Goal: Information Seeking & Learning: Learn about a topic

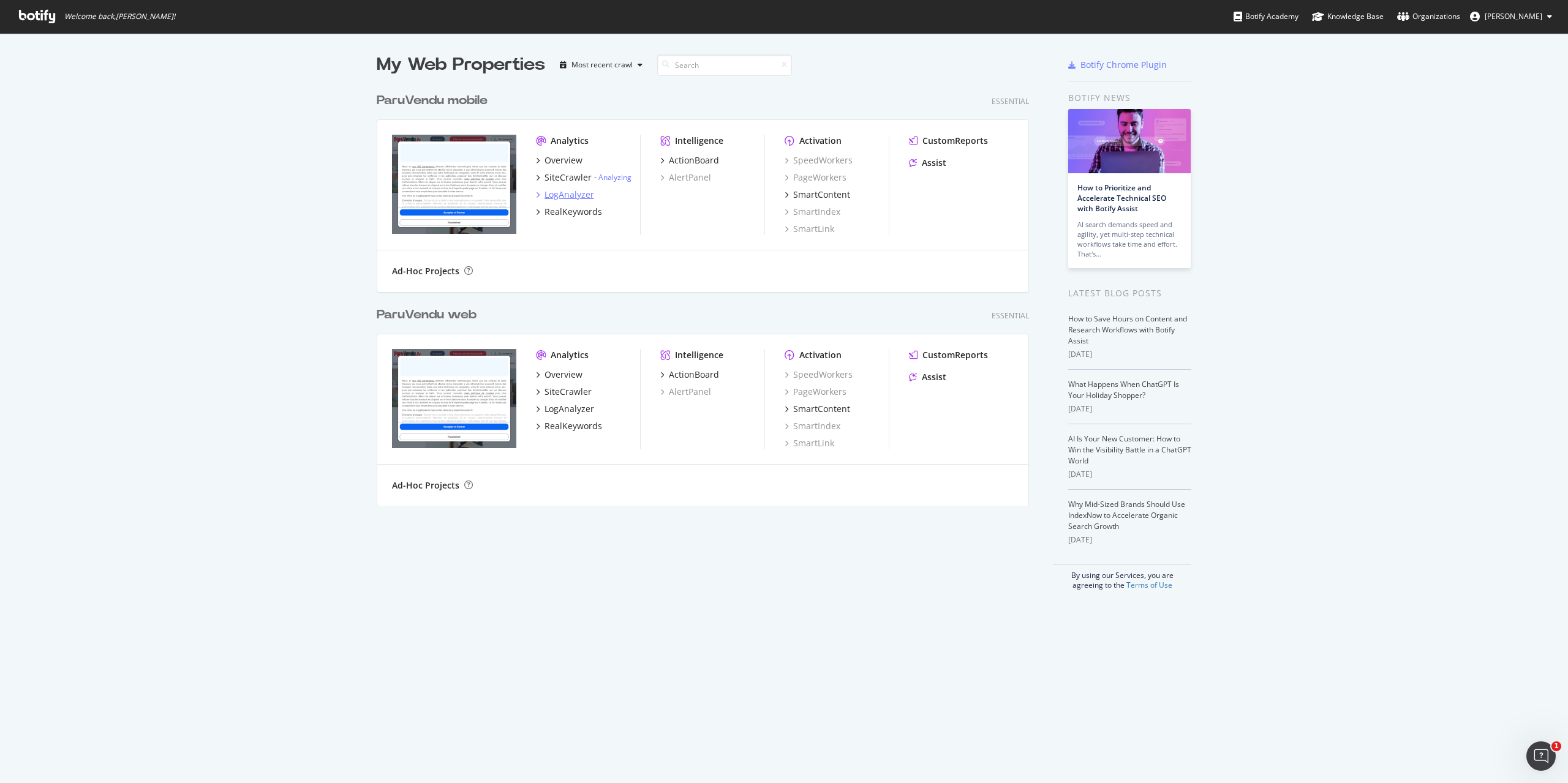
click at [558, 191] on div "LogAnalyzer" at bounding box center [570, 195] width 50 height 12
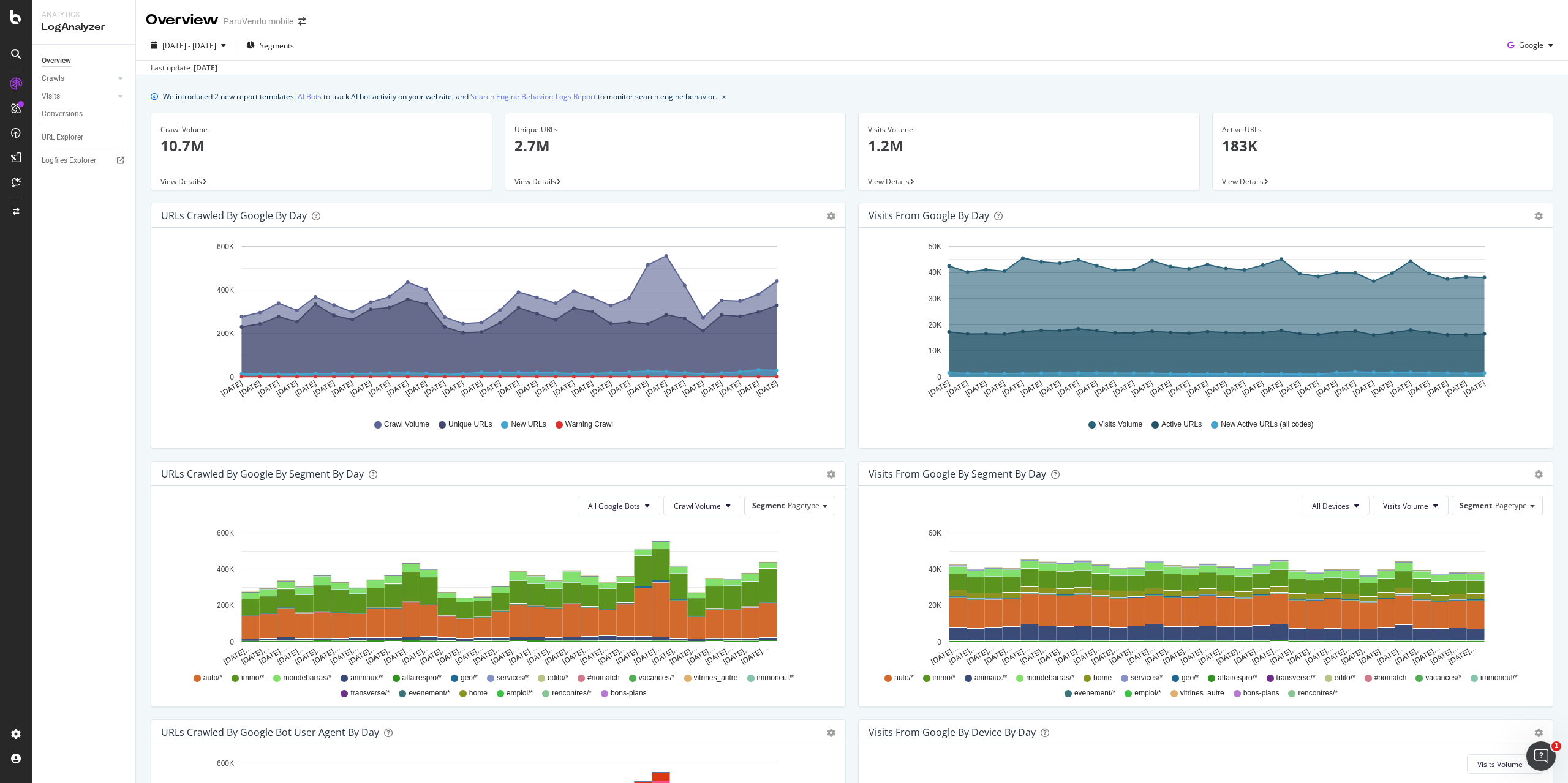
click at [311, 96] on link "AI Bots" at bounding box center [310, 96] width 24 height 13
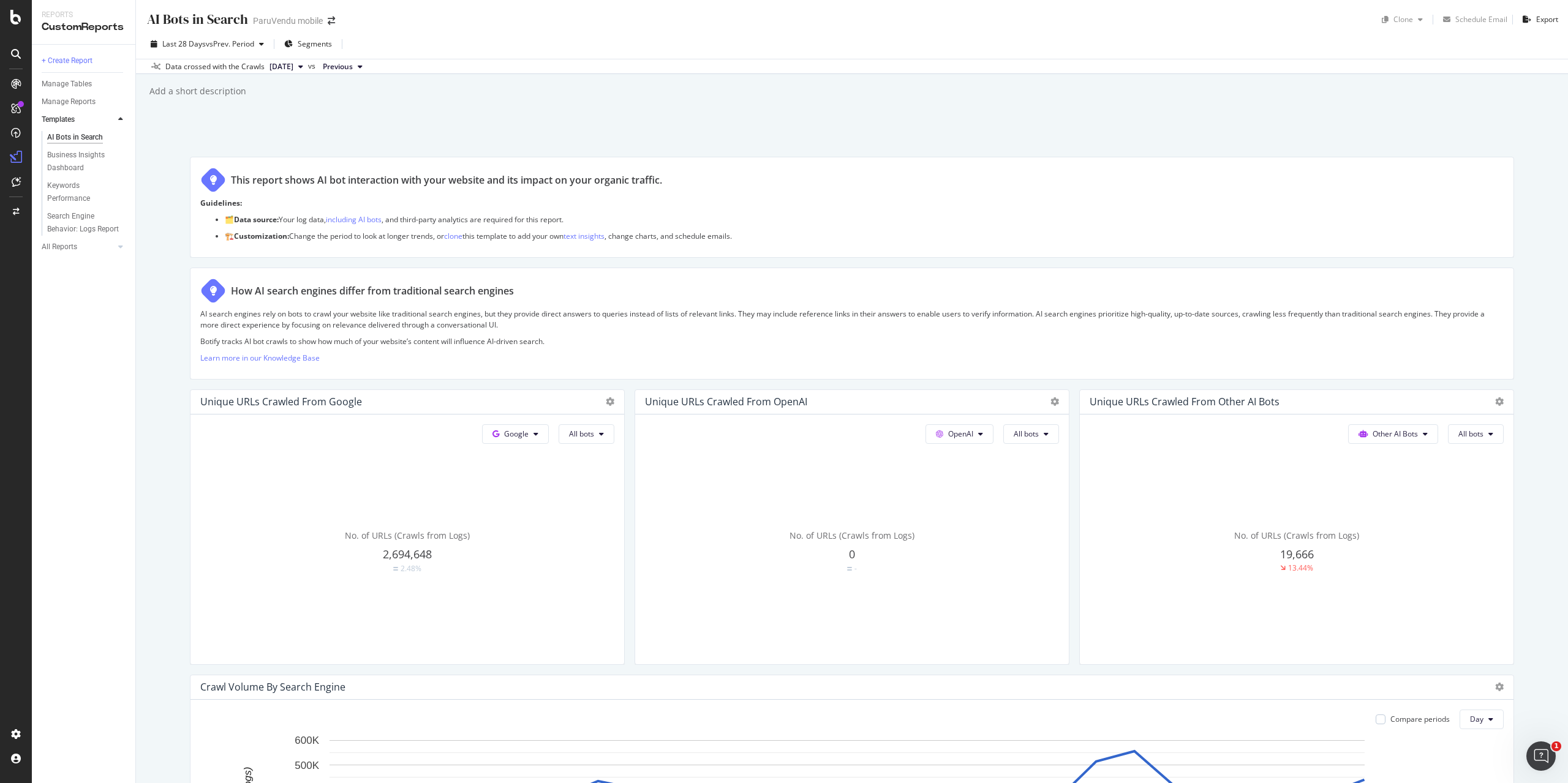
click at [293, 66] on span "[DATE]" at bounding box center [281, 66] width 24 height 11
click at [502, 129] on div "AI Bots in Search AI Bots in Search ParuVendu mobile Clone Schedule Email Expor…" at bounding box center [852, 392] width 1432 height 783
click at [293, 66] on span "[DATE]" at bounding box center [281, 66] width 24 height 11
click at [313, 126] on div "[DATE]" at bounding box center [300, 130] width 65 height 11
click at [293, 70] on span "[DATE]" at bounding box center [281, 66] width 24 height 11
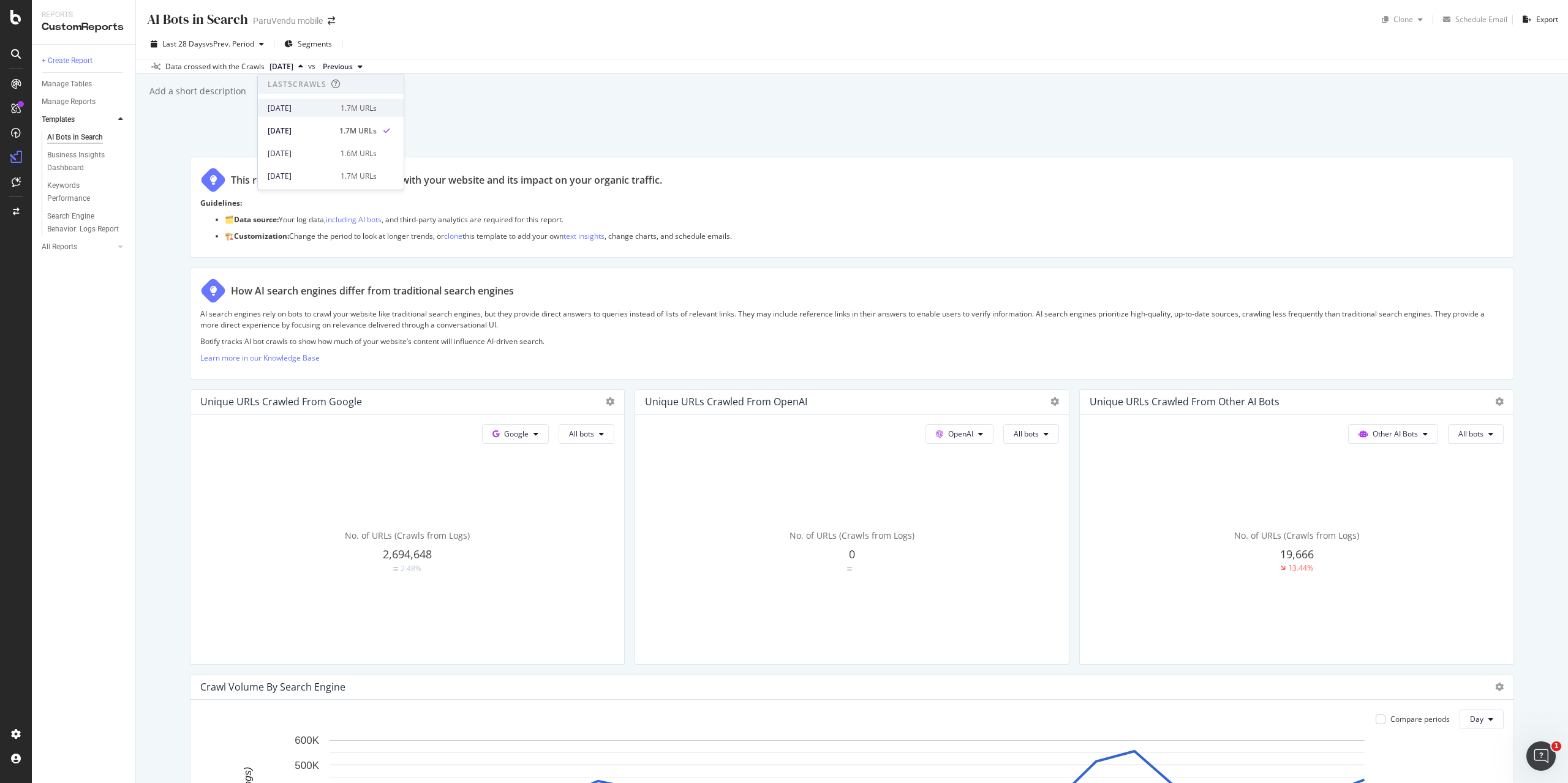
click at [307, 105] on div "[DATE]" at bounding box center [300, 108] width 65 height 11
click at [330, 21] on icon "arrow-right-arrow-left" at bounding box center [331, 21] width 7 height 9
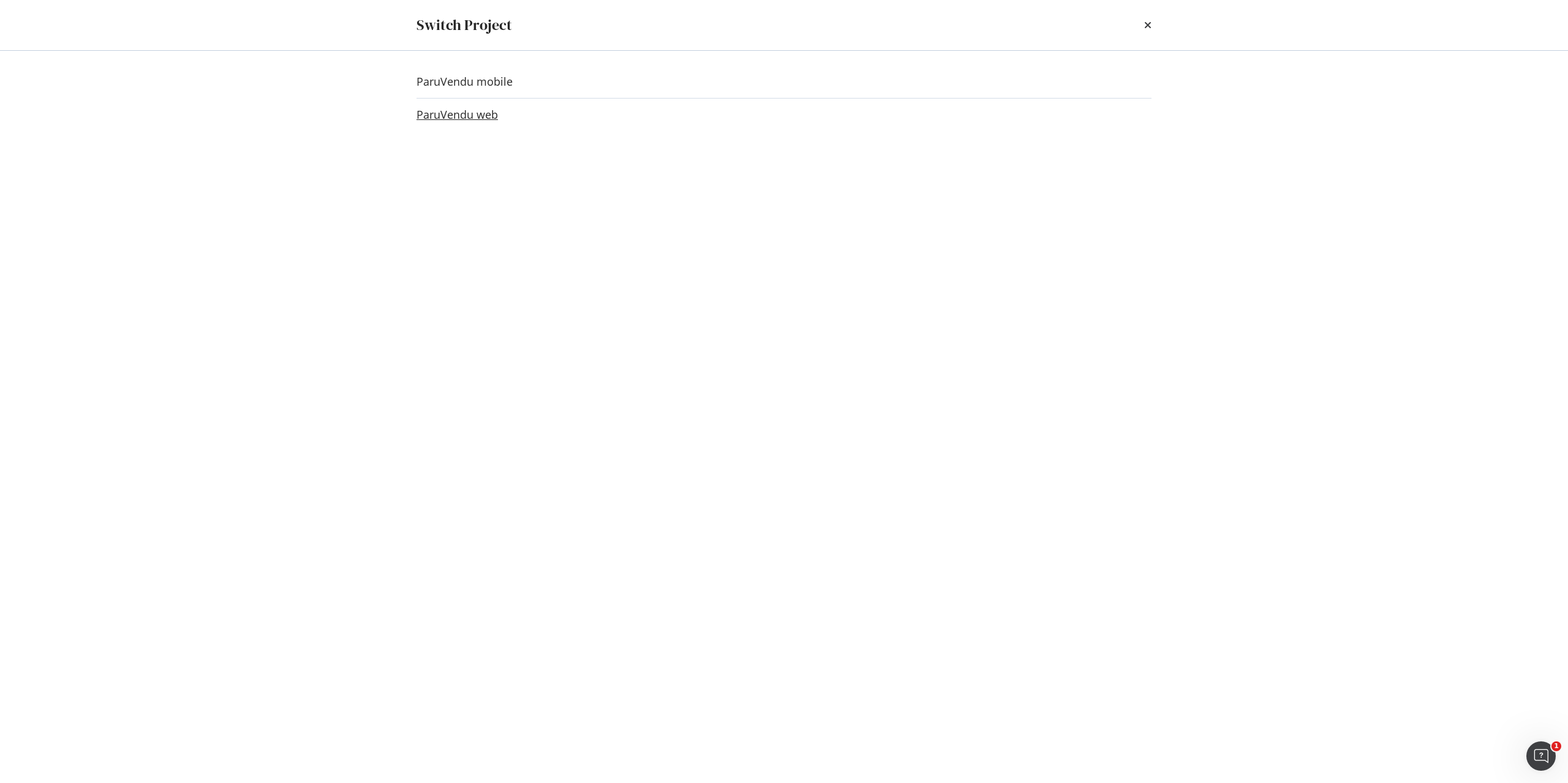
click at [475, 116] on link "ParuVendu web" at bounding box center [457, 114] width 81 height 13
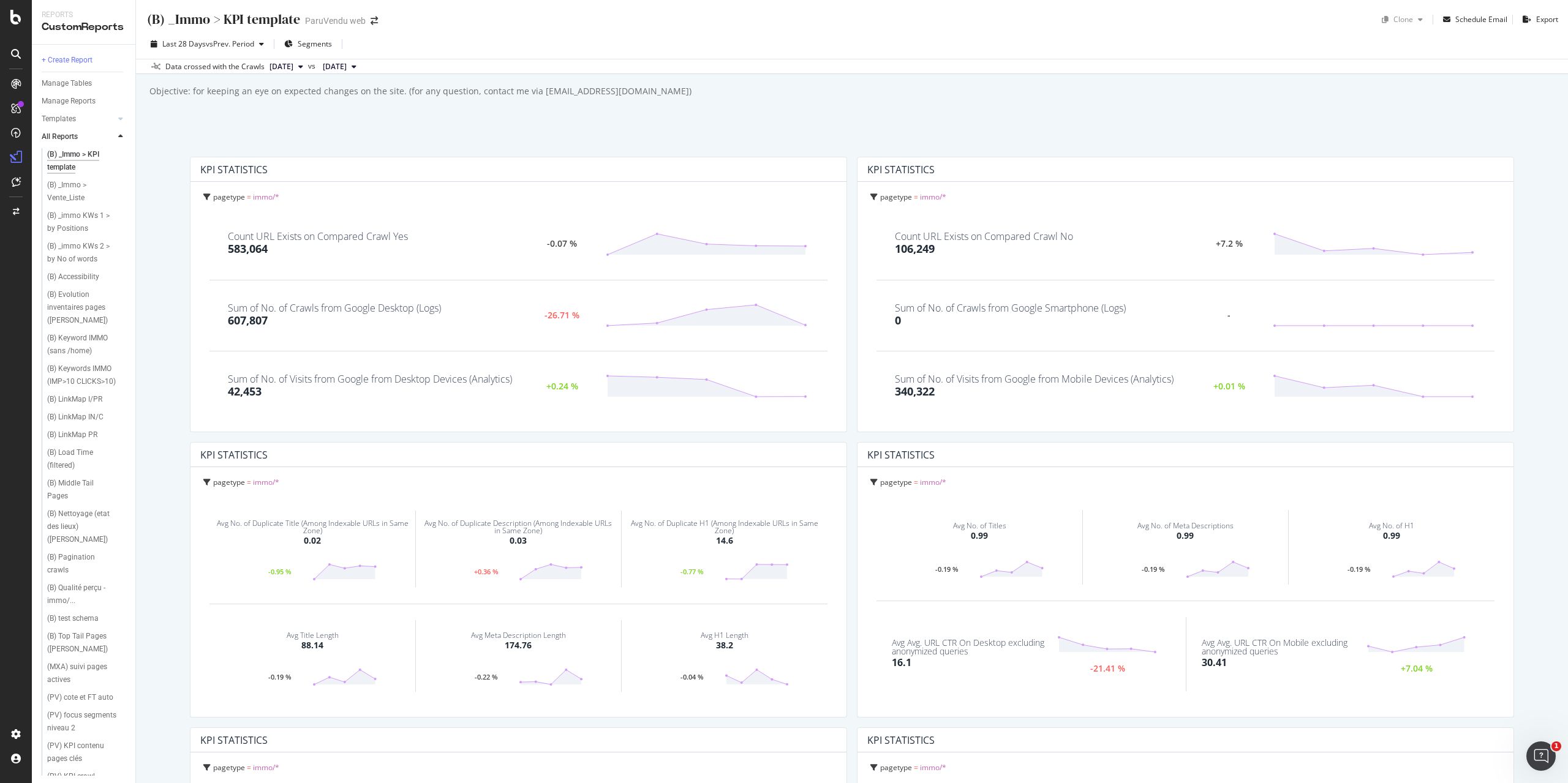
click at [87, 135] on link "All Reports" at bounding box center [78, 137] width 73 height 13
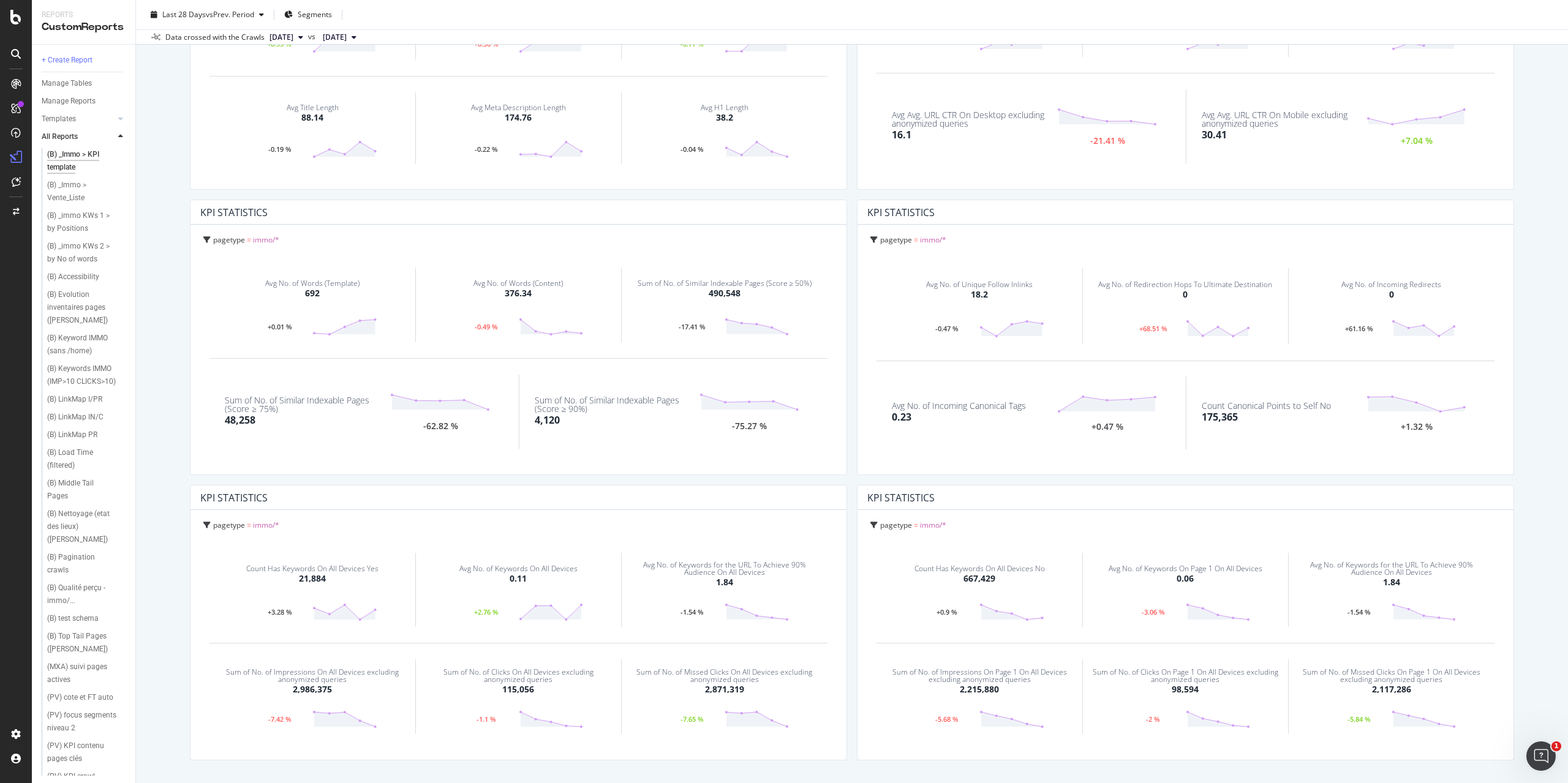
scroll to position [601, 0]
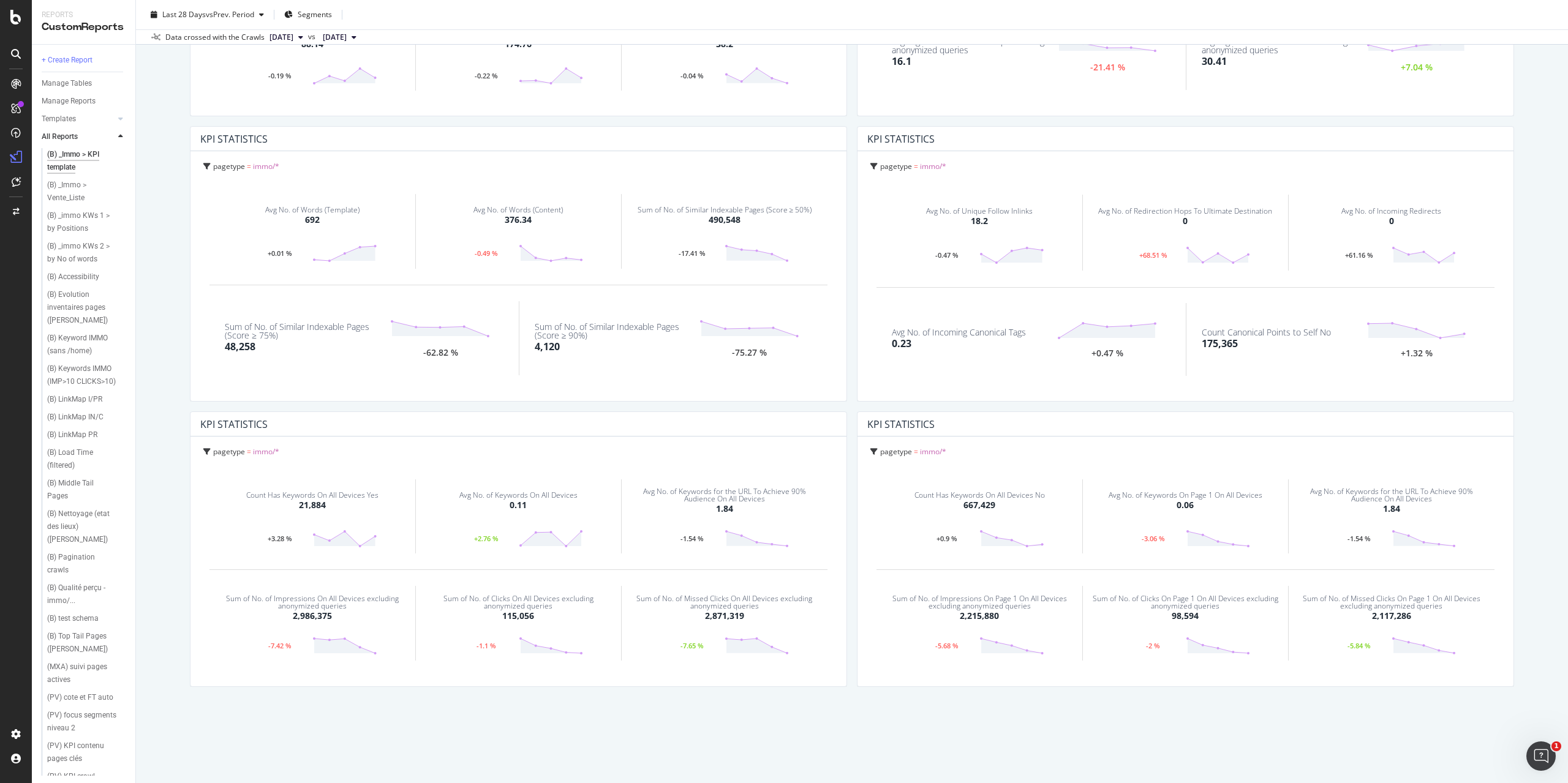
click at [121, 137] on icon at bounding box center [121, 137] width 5 height 7
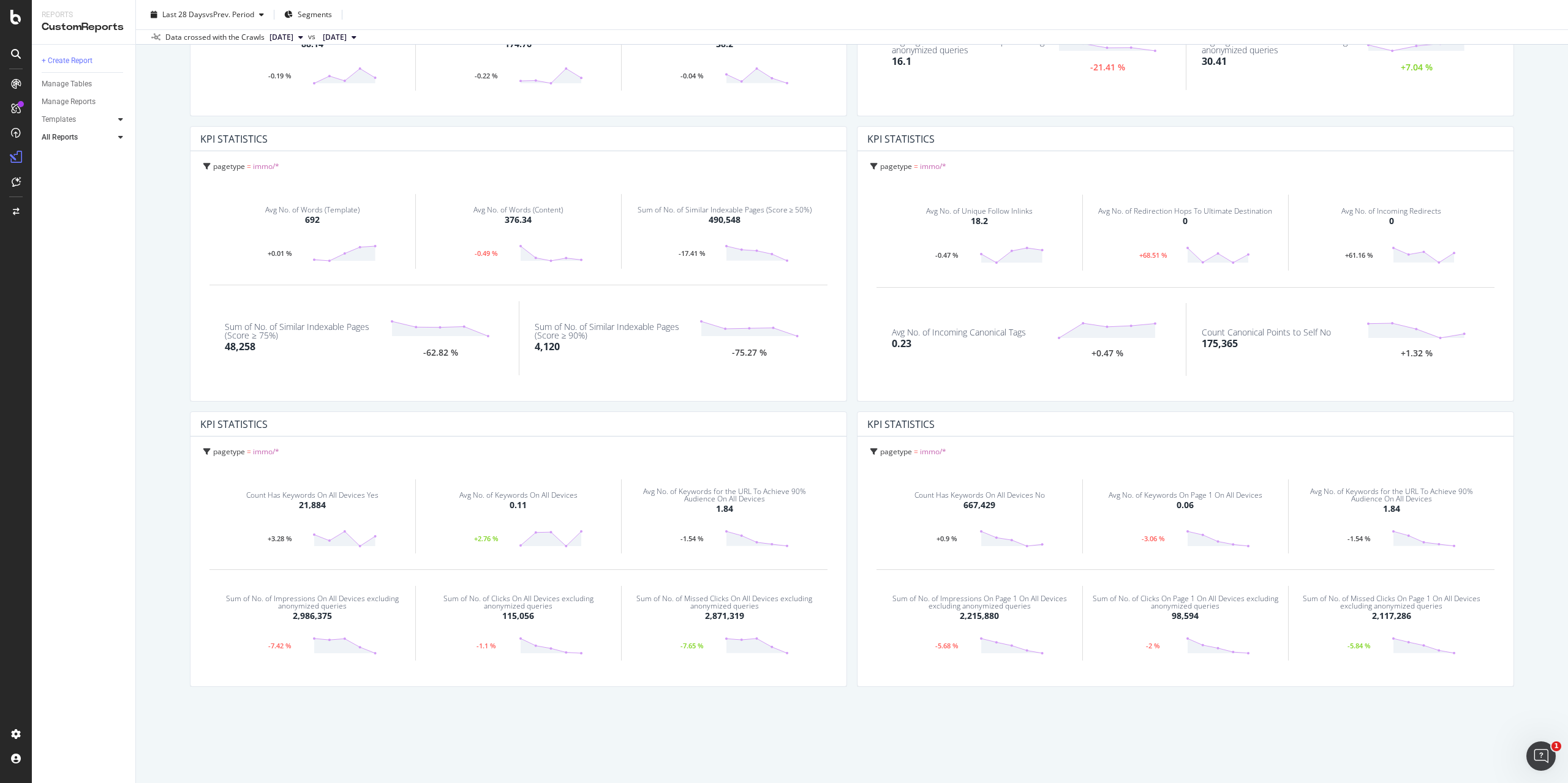
click at [119, 121] on icon at bounding box center [121, 119] width 5 height 7
click at [90, 137] on div "AI Bots in Search" at bounding box center [75, 137] width 56 height 13
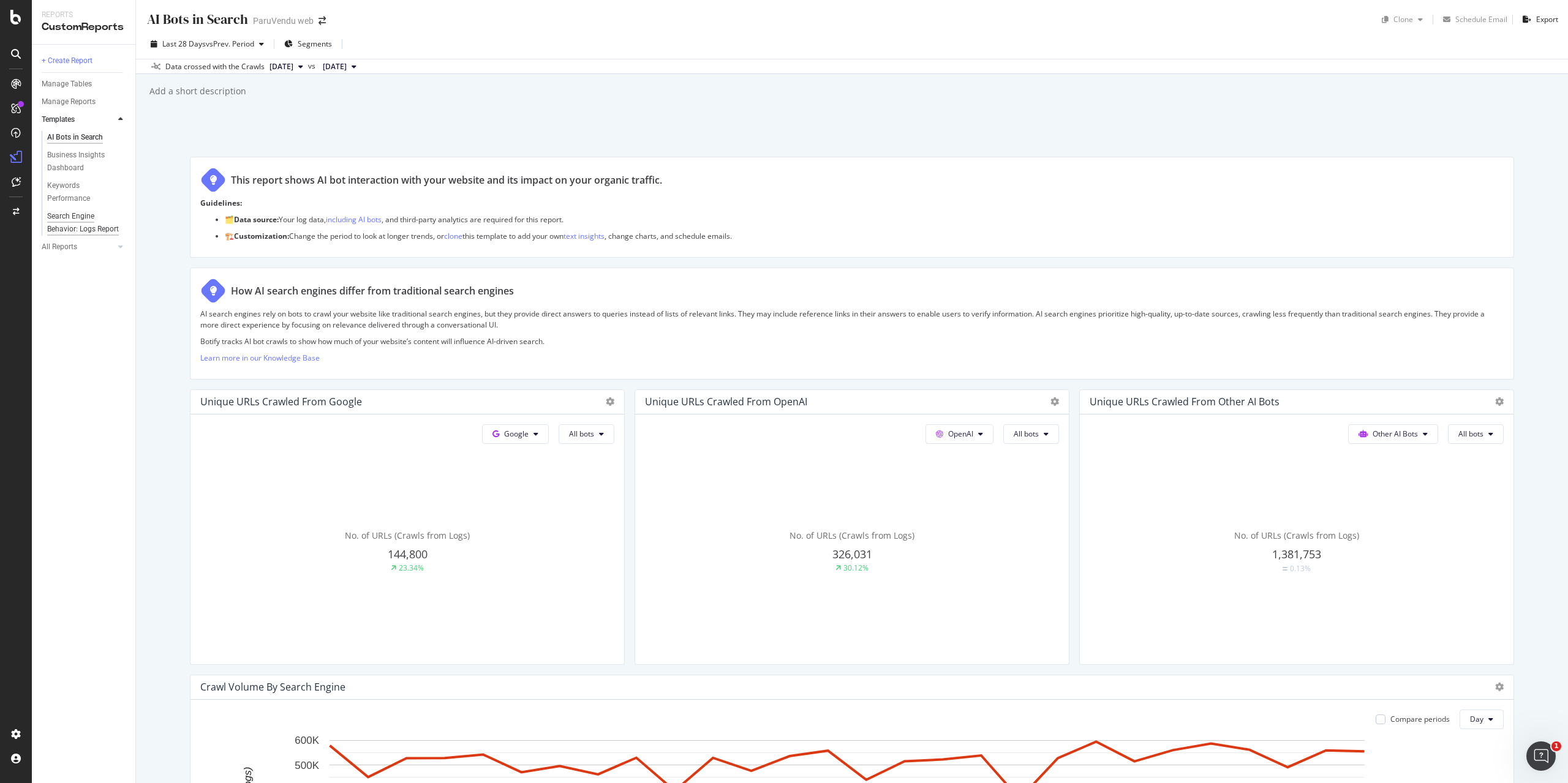
click at [72, 224] on div "Search Engine Behavior: Logs Report" at bounding box center [83, 222] width 72 height 25
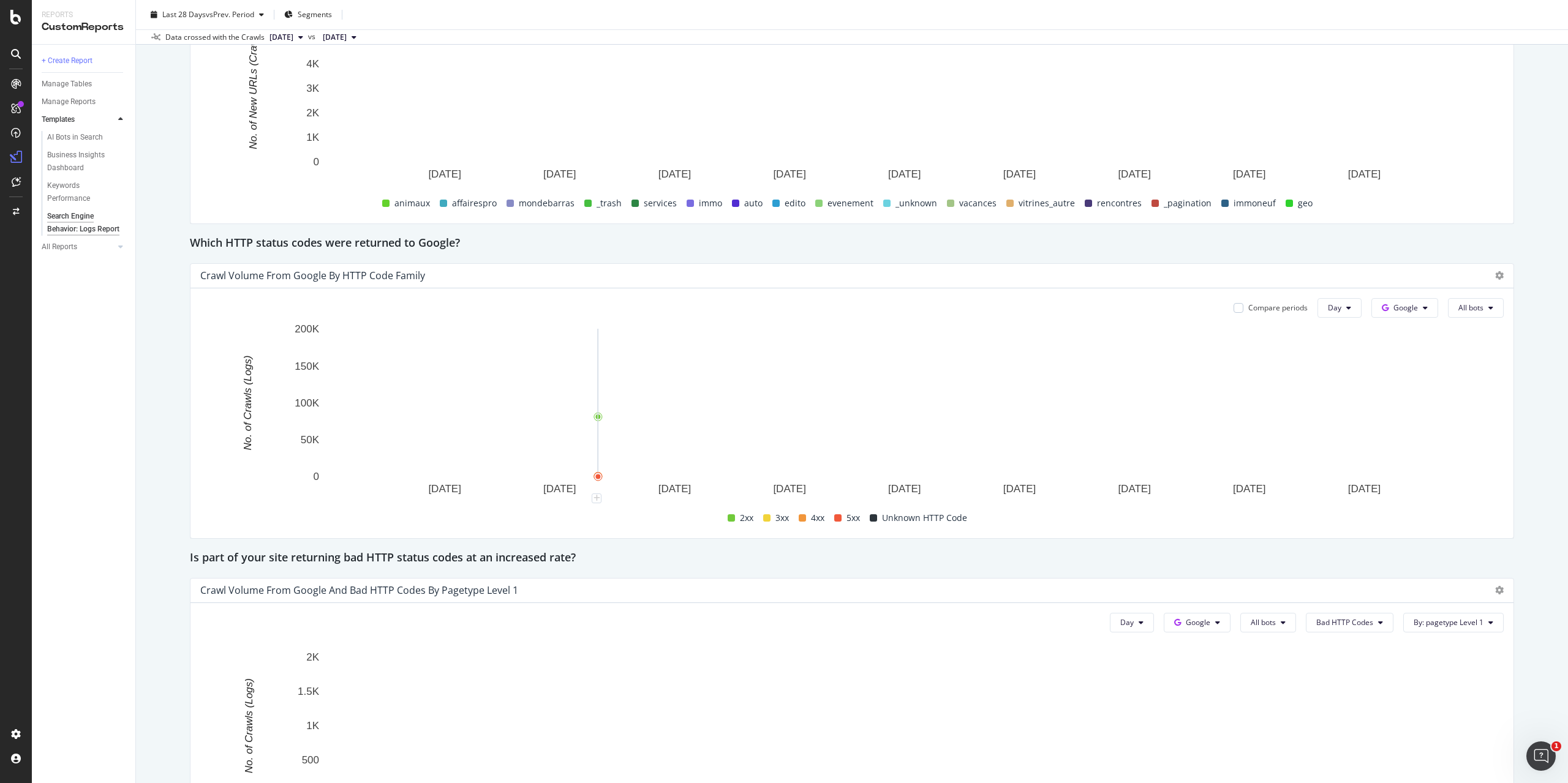
scroll to position [1260, 0]
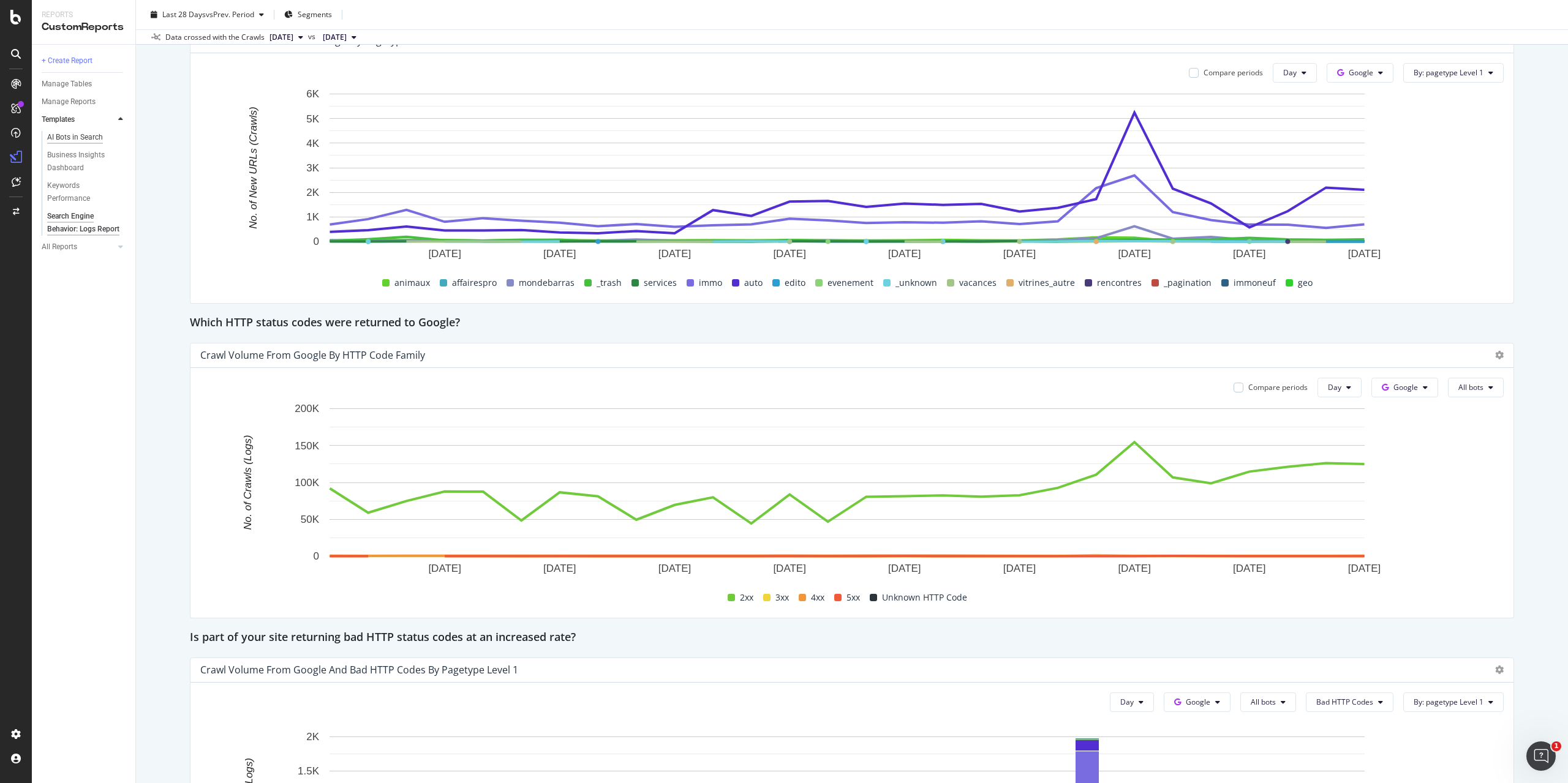
click at [76, 139] on div "AI Bots in Search" at bounding box center [75, 137] width 56 height 13
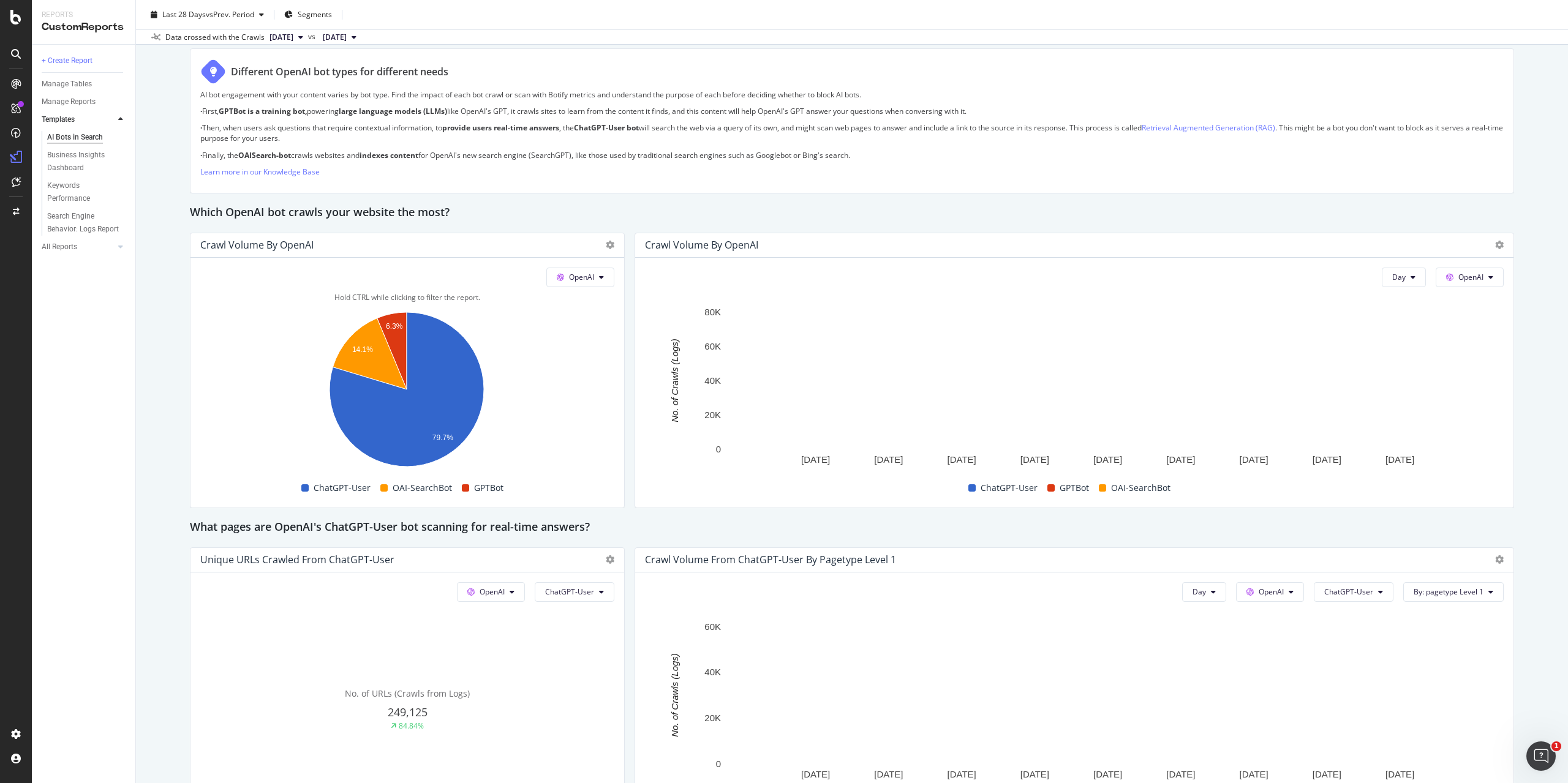
scroll to position [918, 0]
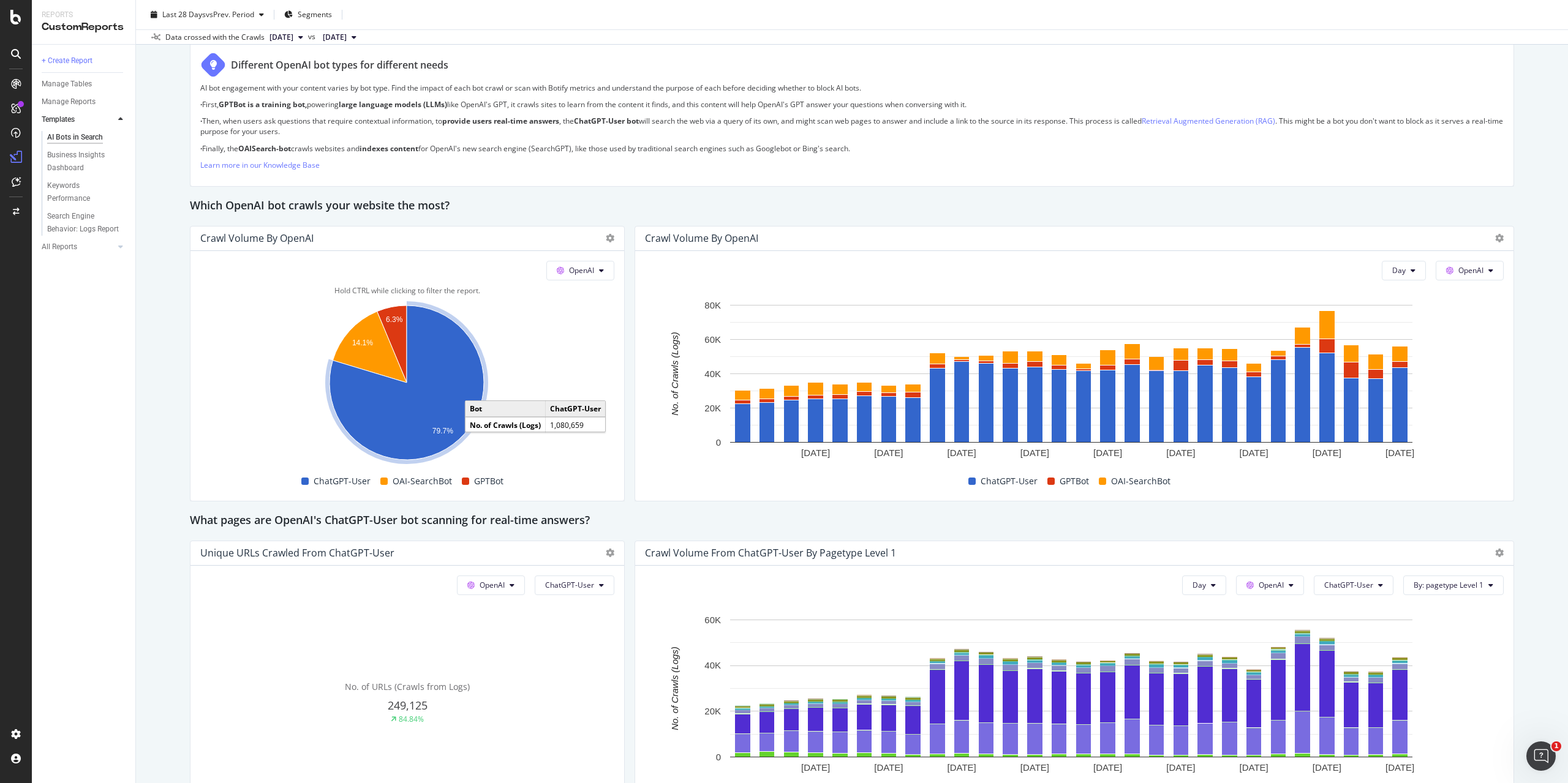
click at [435, 372] on icon "A chart." at bounding box center [407, 382] width 154 height 154
